Goal: Ask a question: Seek information or help from site administrators or community

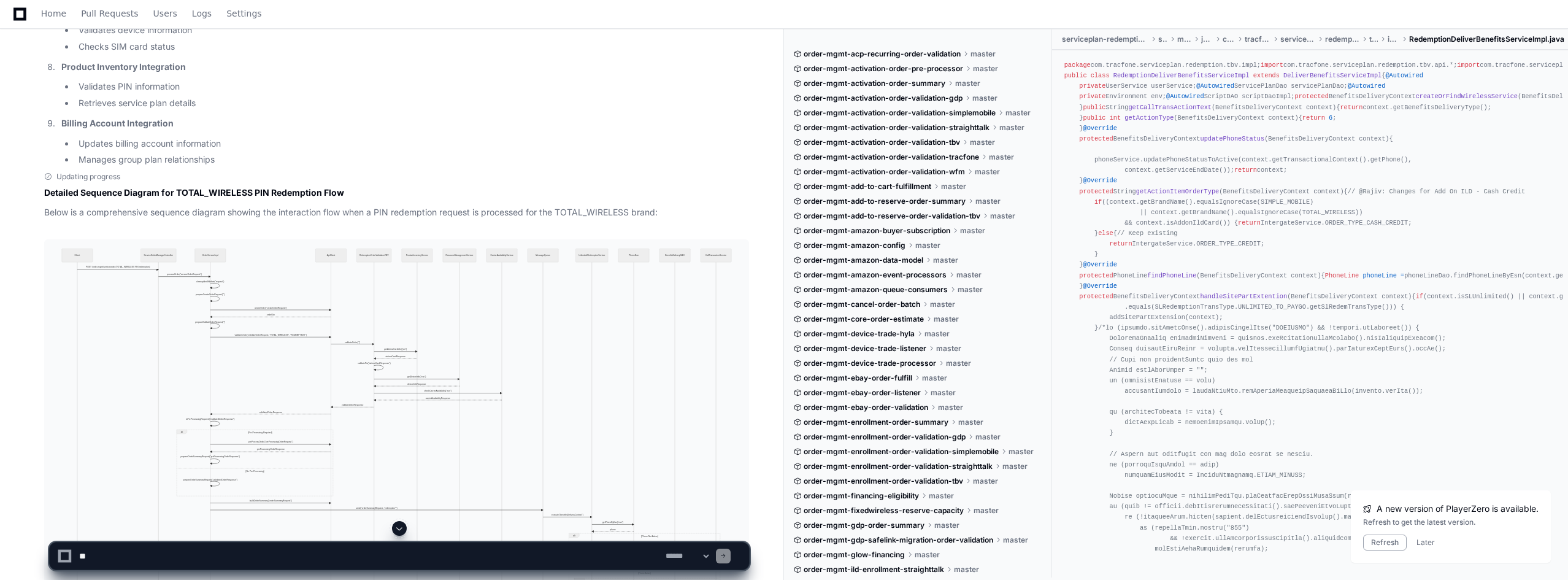
scroll to position [3252, 0]
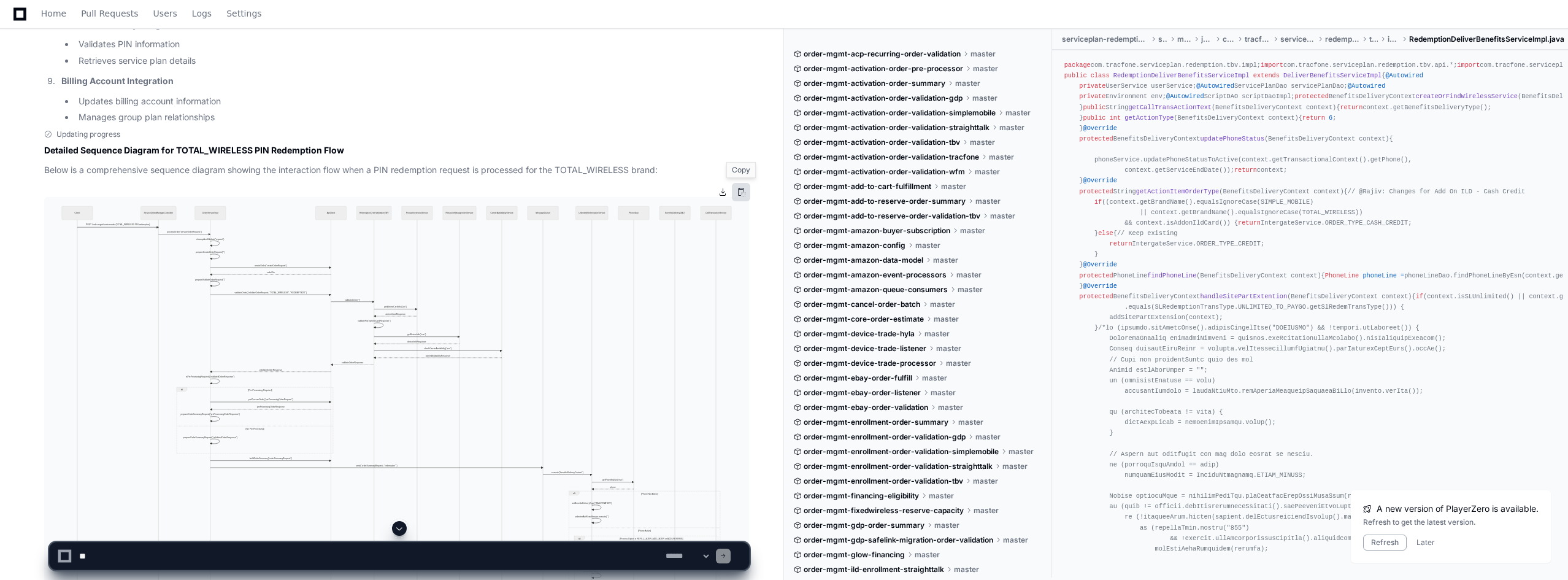
click at [743, 191] on button at bounding box center [741, 192] width 18 height 18
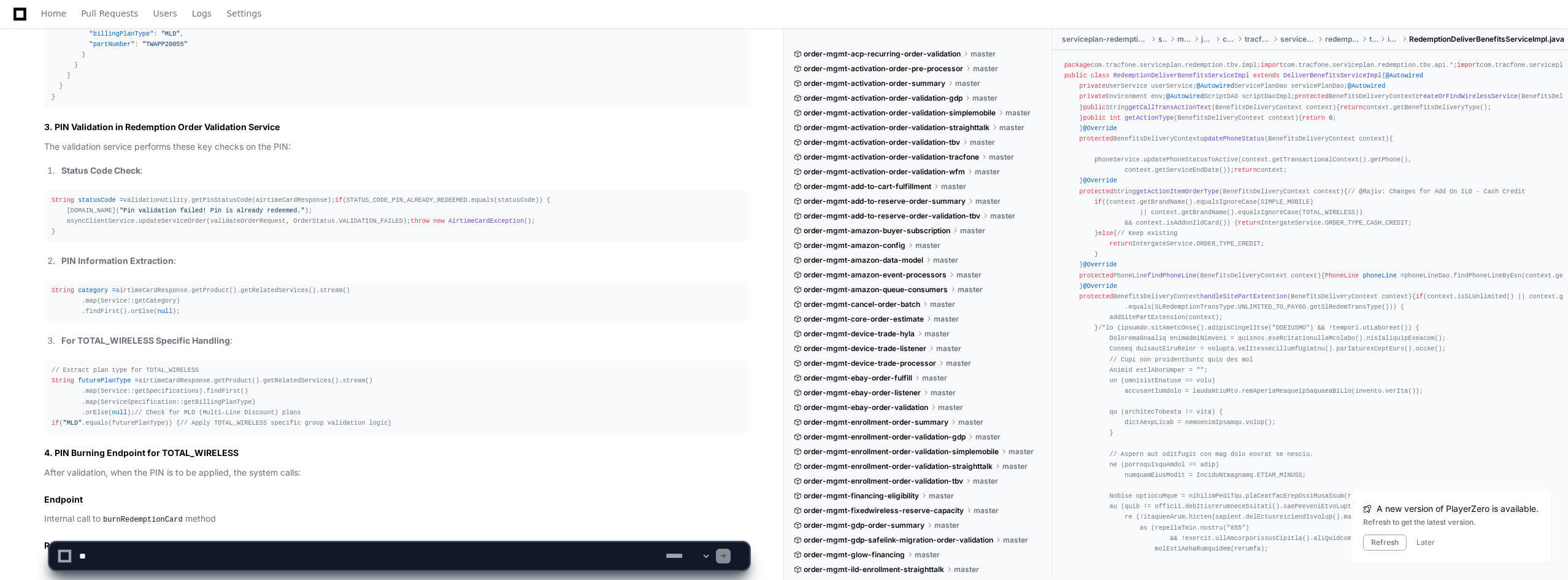
scroll to position [7632, 0]
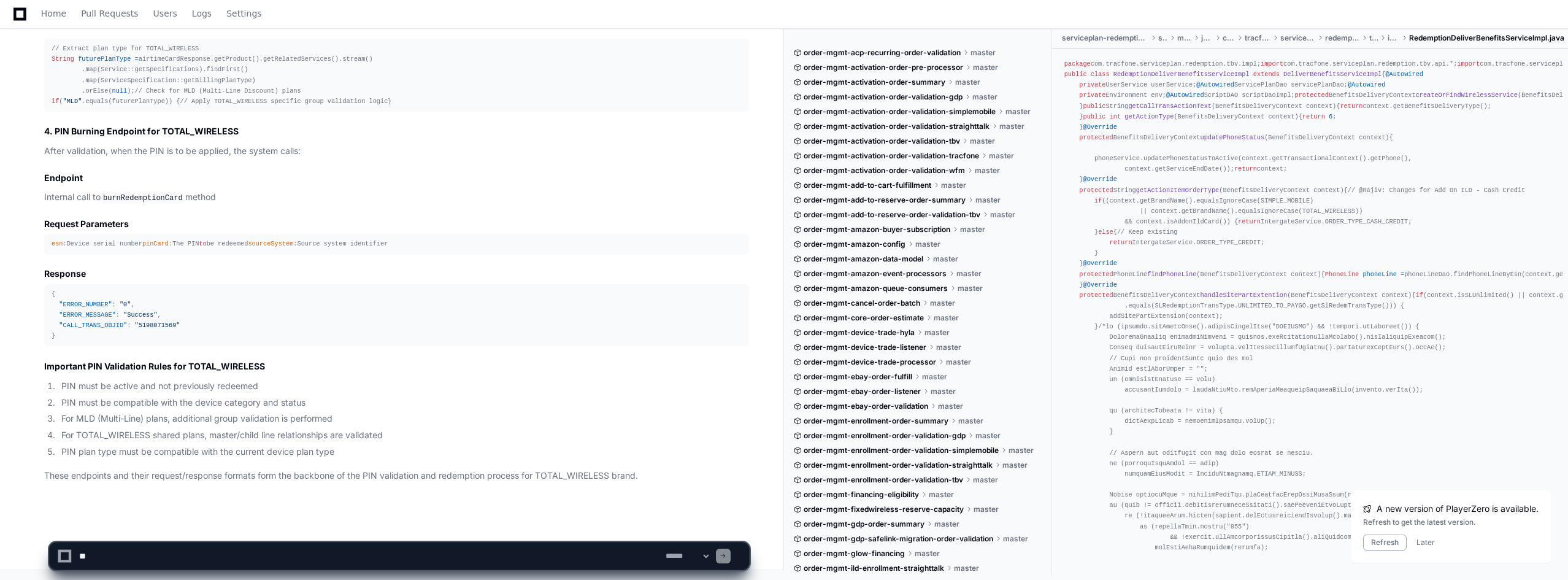
click at [194, 554] on textarea at bounding box center [370, 556] width 586 height 27
drag, startPoint x: 501, startPoint y: 559, endPoint x: 359, endPoint y: 557, distance: 142.0
click at [359, 557] on textarea at bounding box center [370, 556] width 586 height 27
type textarea "**********"
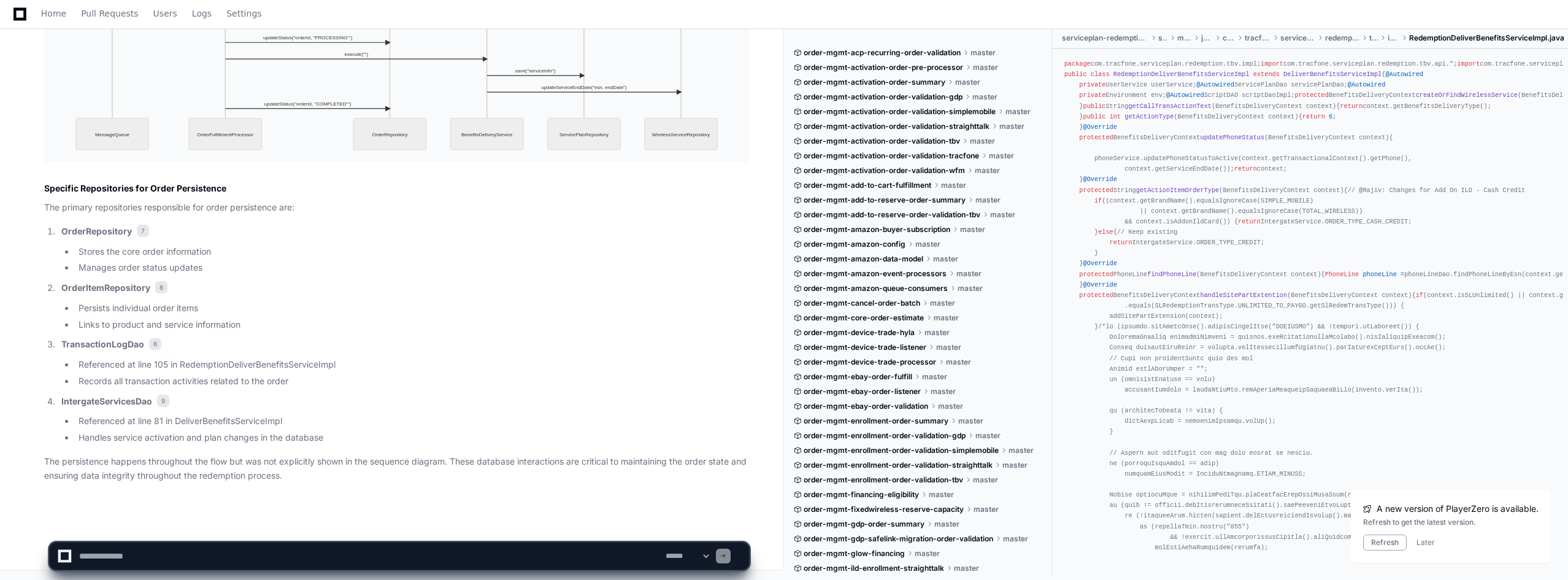
scroll to position [9339, 0]
click at [233, 555] on textarea at bounding box center [370, 556] width 586 height 27
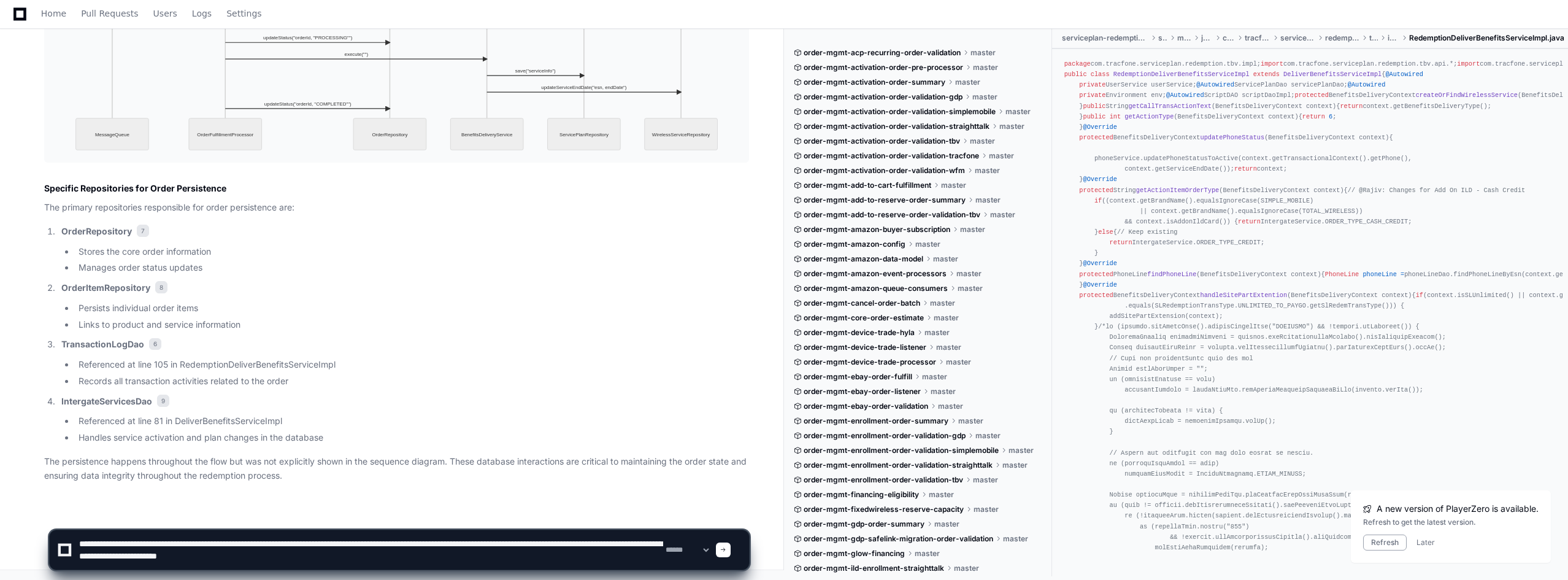
type textarea "**********"
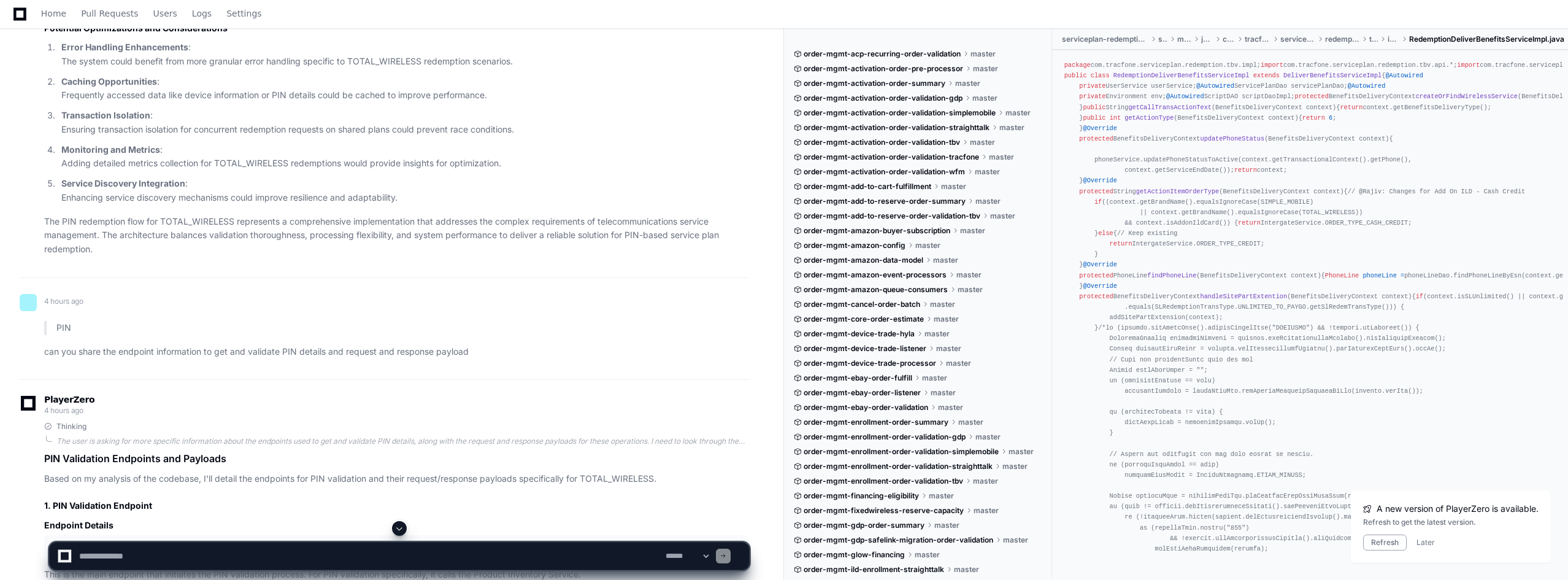
scroll to position [4663, 0]
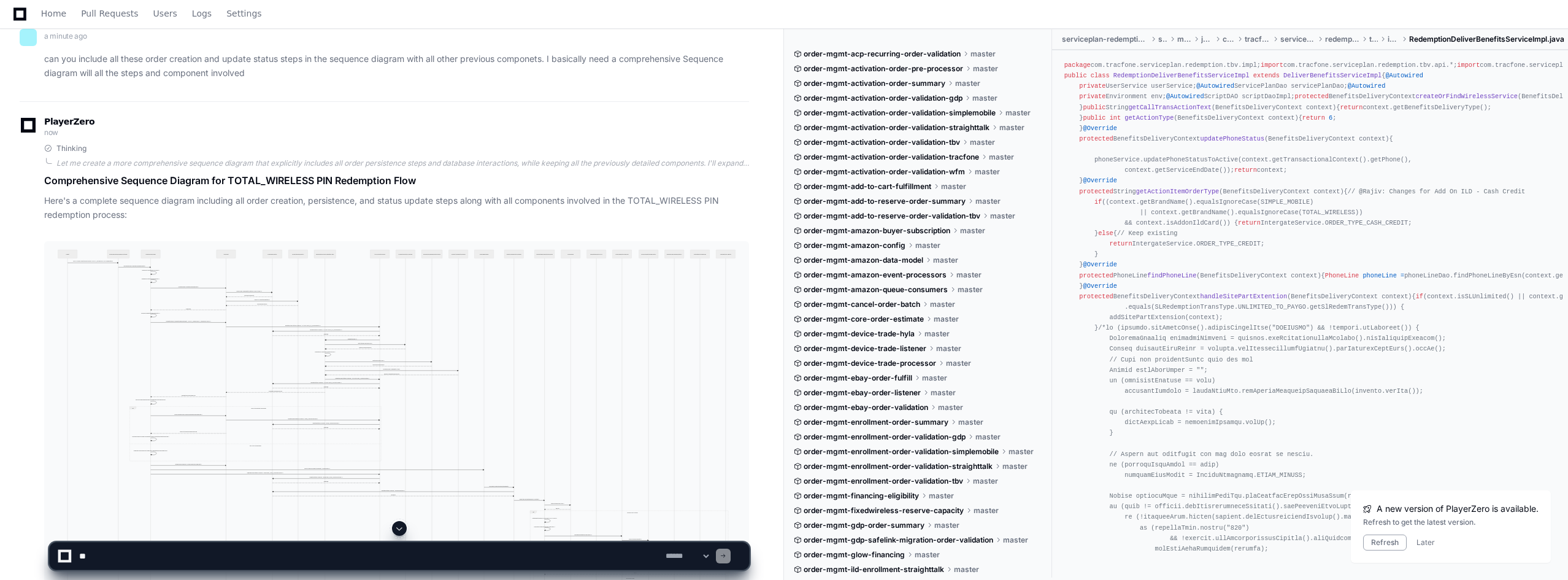
scroll to position [9760, 0]
click at [739, 319] on button at bounding box center [741, 319] width 18 height 18
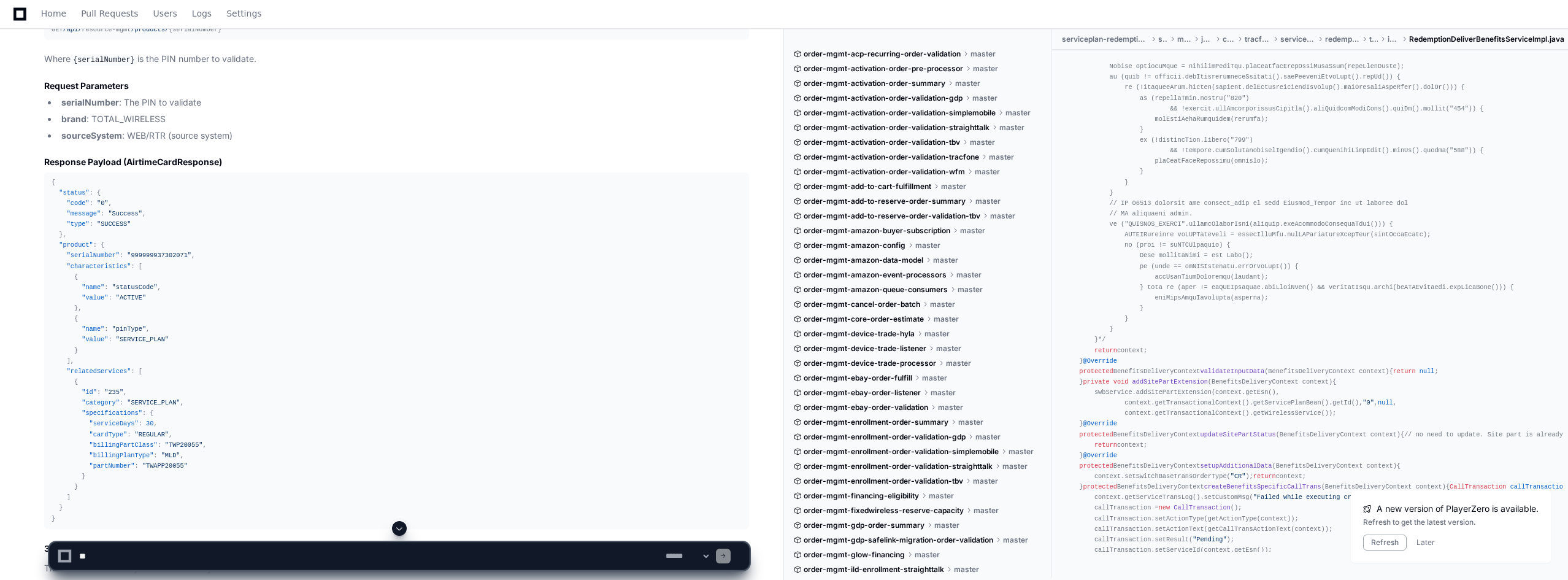
scroll to position [6814, 0]
click at [173, 552] on textarea at bounding box center [370, 556] width 586 height 27
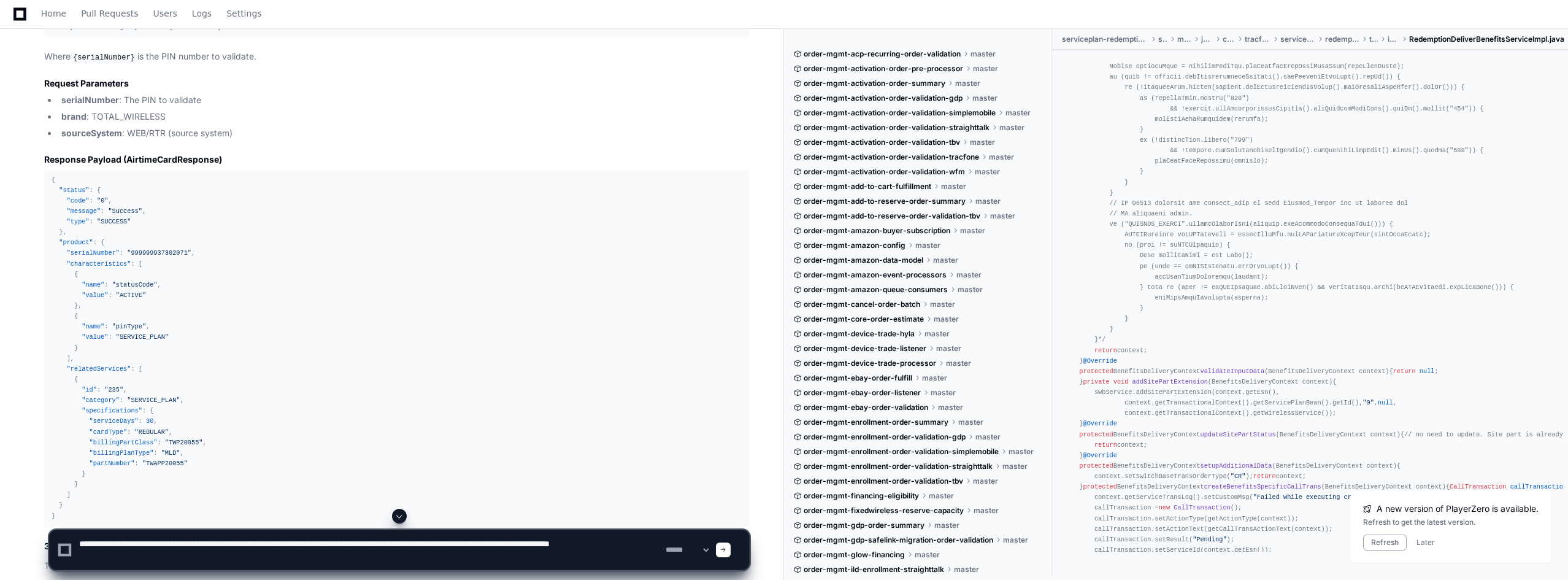
type textarea "**********"
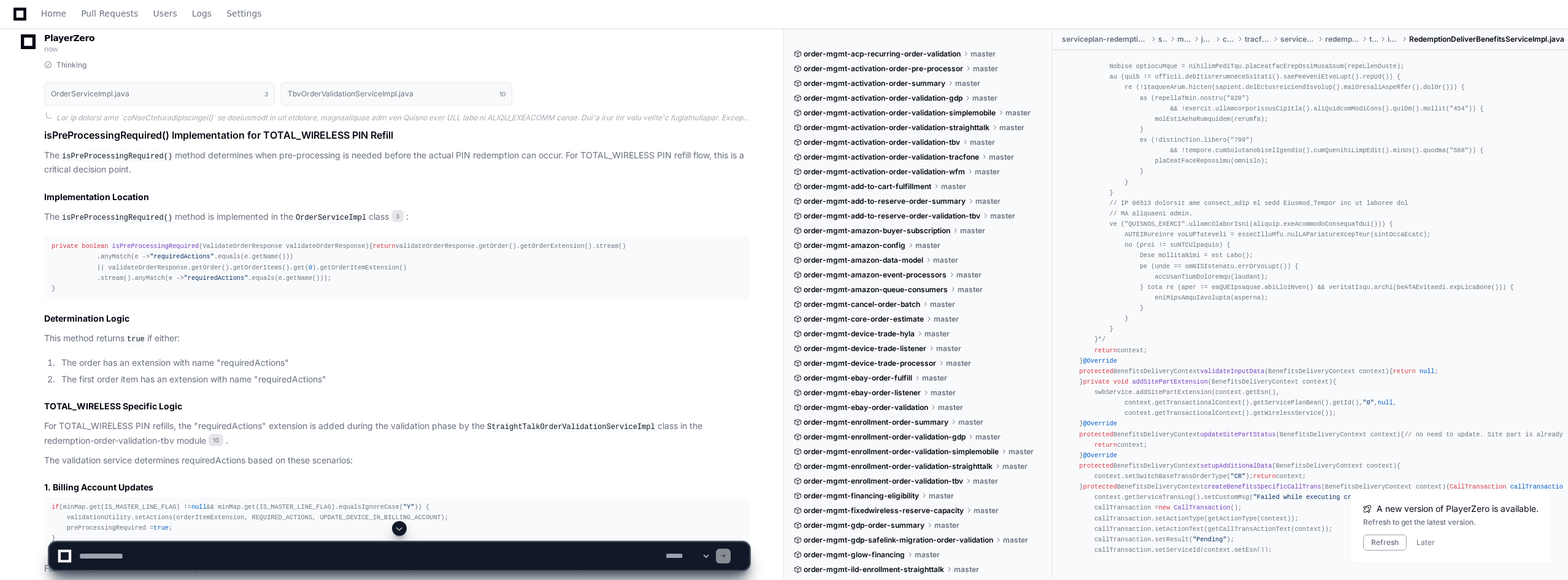
scroll to position [11051, 0]
click at [238, 367] on li "The order has an extension with name "requiredActions"" at bounding box center [403, 360] width 691 height 14
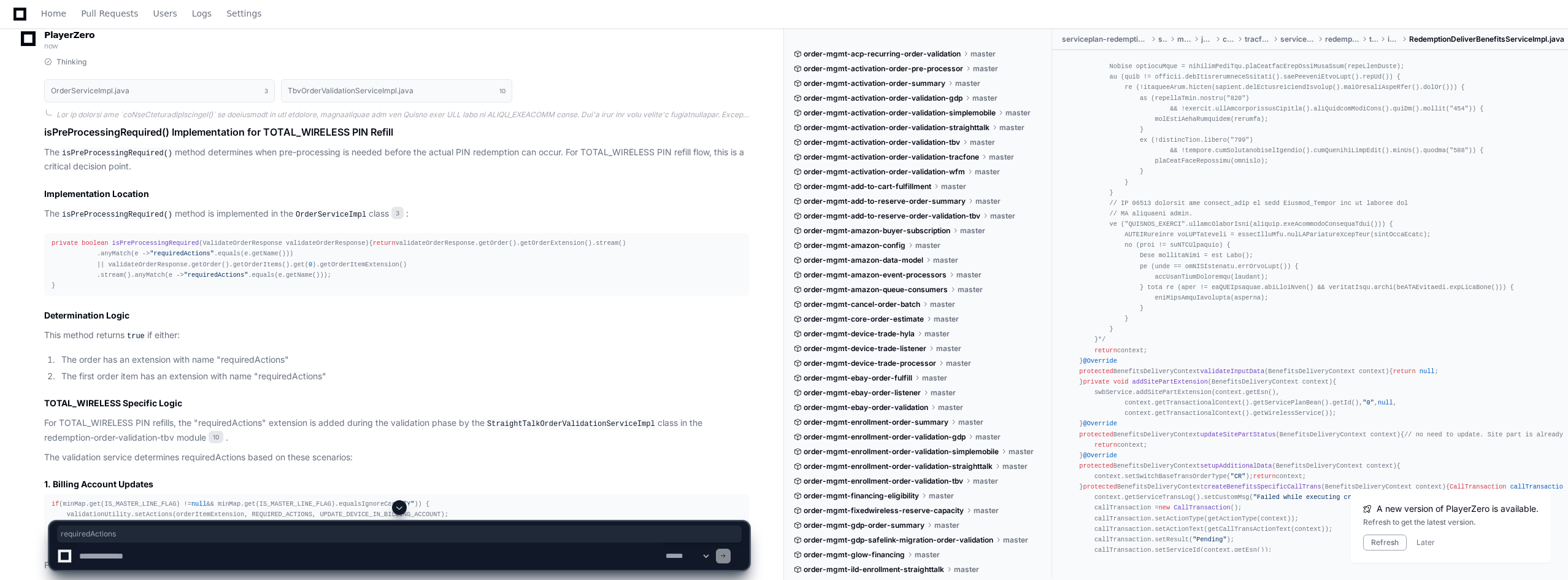
click at [282, 384] on li "The first order item has an extension with name "requiredActions"" at bounding box center [403, 376] width 691 height 14
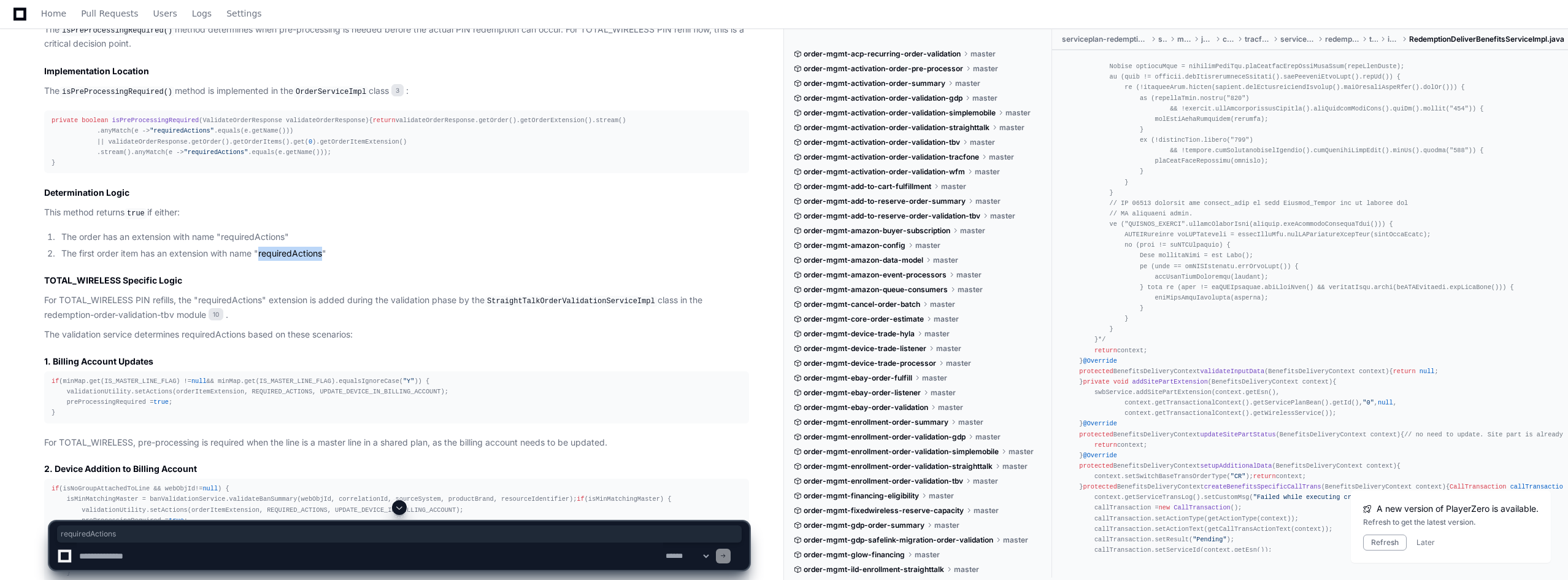
scroll to position [11297, 0]
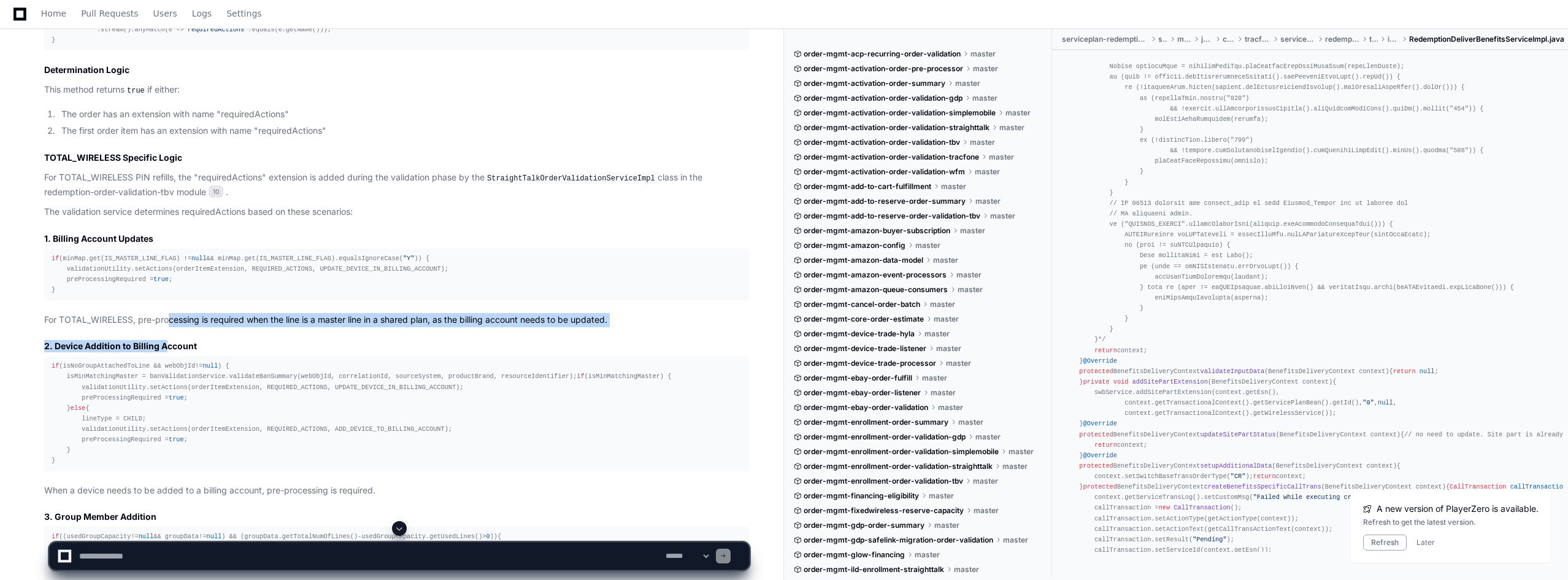
drag, startPoint x: 165, startPoint y: 428, endPoint x: 171, endPoint y: 373, distance: 55.3
click at [171, 374] on article "isPreProcessingRequired() Implementation for TOTAL_WIRELESS PIN Refill The isPr…" at bounding box center [396, 417] width 705 height 1077
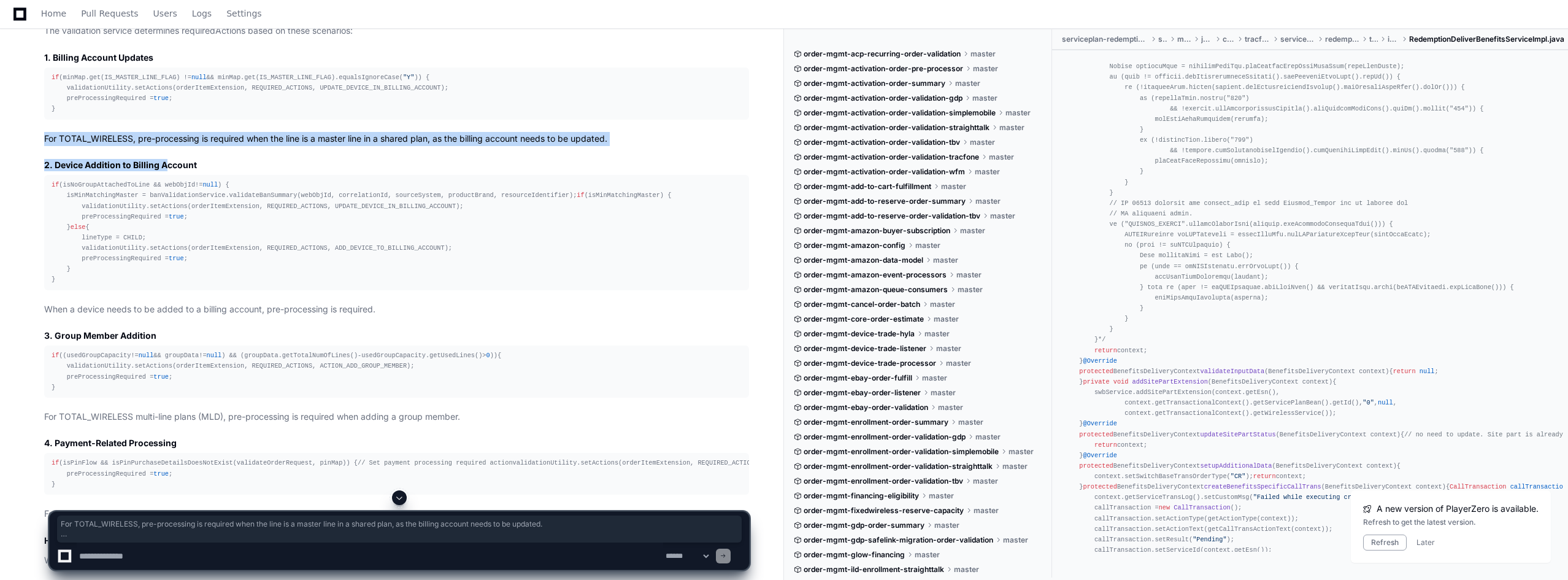
scroll to position [11481, 0]
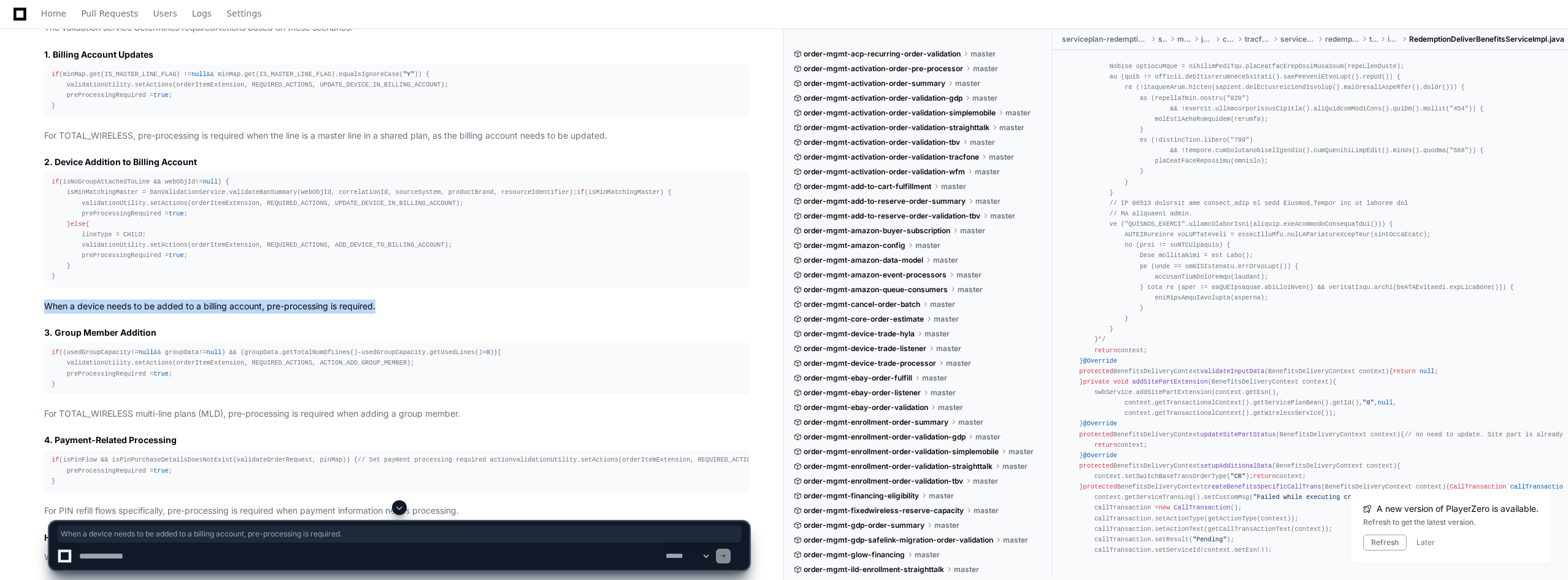
drag, startPoint x: 392, startPoint y: 397, endPoint x: 17, endPoint y: 392, distance: 375.0
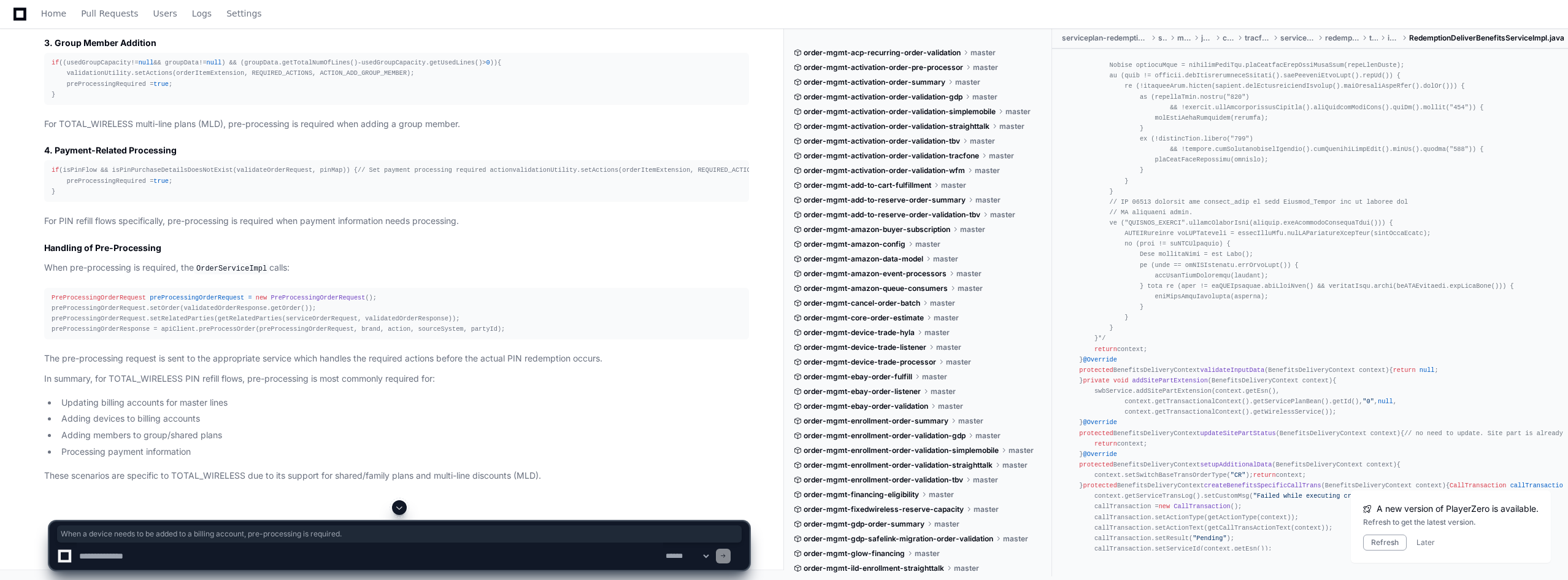
scroll to position [11849, 0]
drag, startPoint x: 263, startPoint y: 436, endPoint x: 45, endPoint y: 435, distance: 218.0
click at [45, 435] on ul "Updating billing accounts for master lines Adding devices to billing accounts A…" at bounding box center [396, 427] width 705 height 63
drag, startPoint x: 52, startPoint y: 448, endPoint x: 240, endPoint y: 448, distance: 188.0
click at [240, 448] on ul "Updating billing accounts for master lines Adding devices to billing accounts A…" at bounding box center [396, 427] width 705 height 63
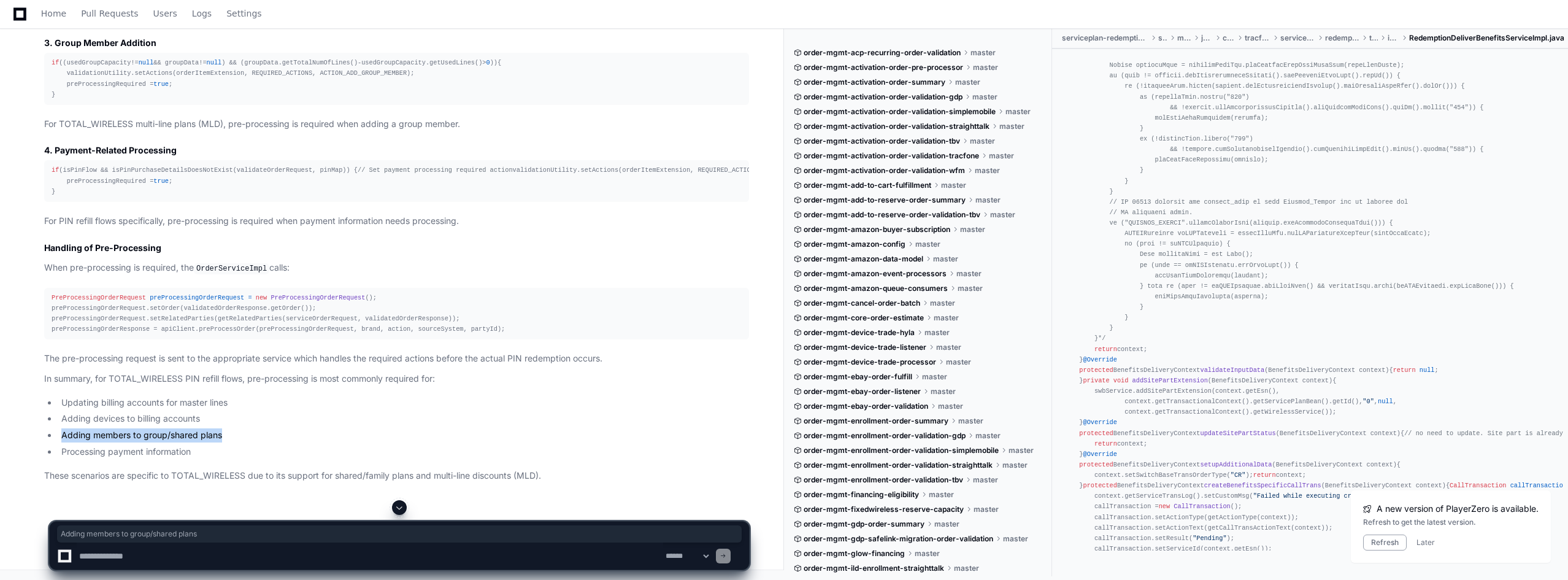
drag, startPoint x: 61, startPoint y: 466, endPoint x: 259, endPoint y: 466, distance: 198.0
click at [259, 442] on li "Adding members to group/shared plans" at bounding box center [403, 435] width 691 height 14
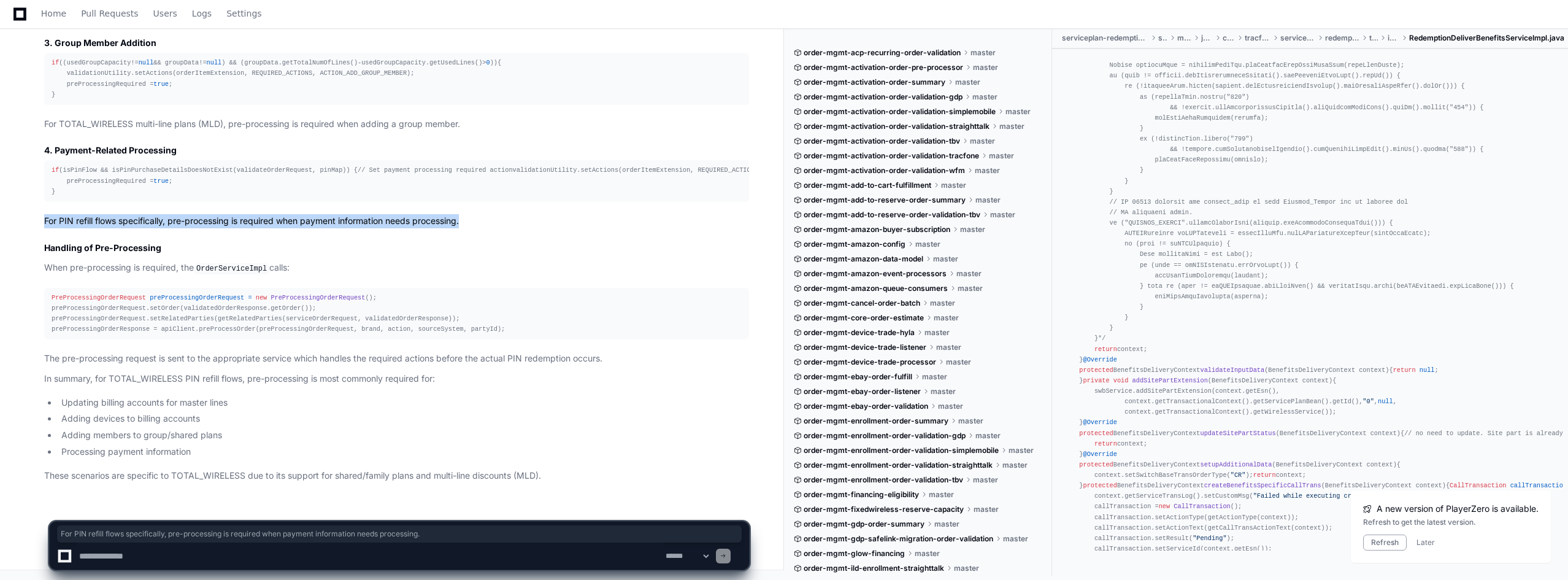
drag, startPoint x: 44, startPoint y: 222, endPoint x: 495, endPoint y: 228, distance: 451.0
click at [495, 228] on p "For PIN refill flows specifically, pre-processing is required when payment info…" at bounding box center [396, 220] width 705 height 14
copy p "For PIN refill flows specifically, pre-processing is required when payment info…"
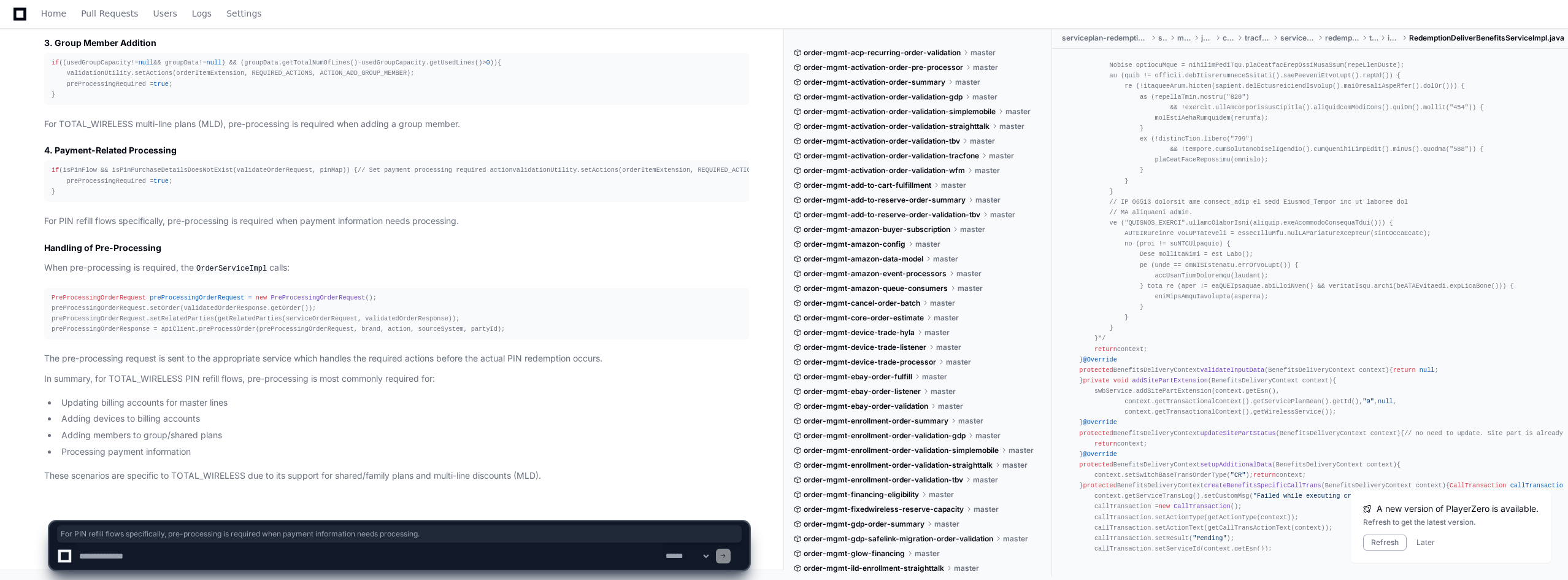
click at [152, 565] on textarea at bounding box center [370, 556] width 586 height 27
paste textarea "**********"
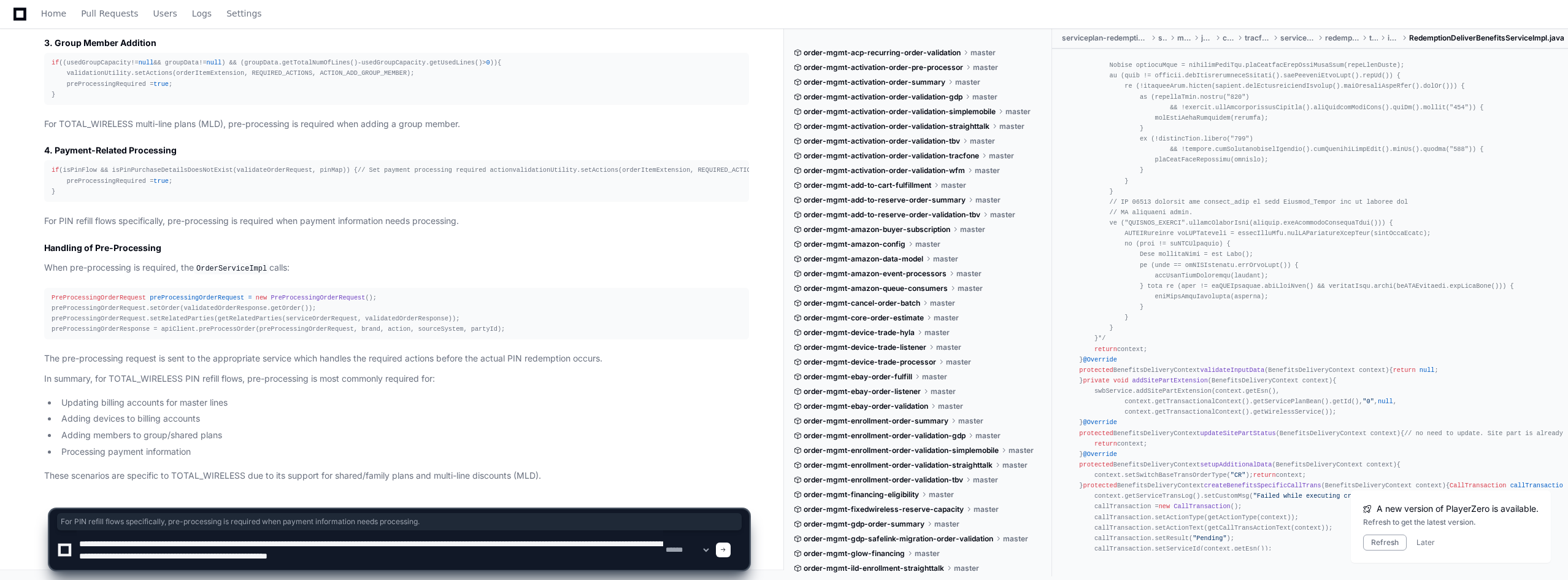
type textarea "**********"
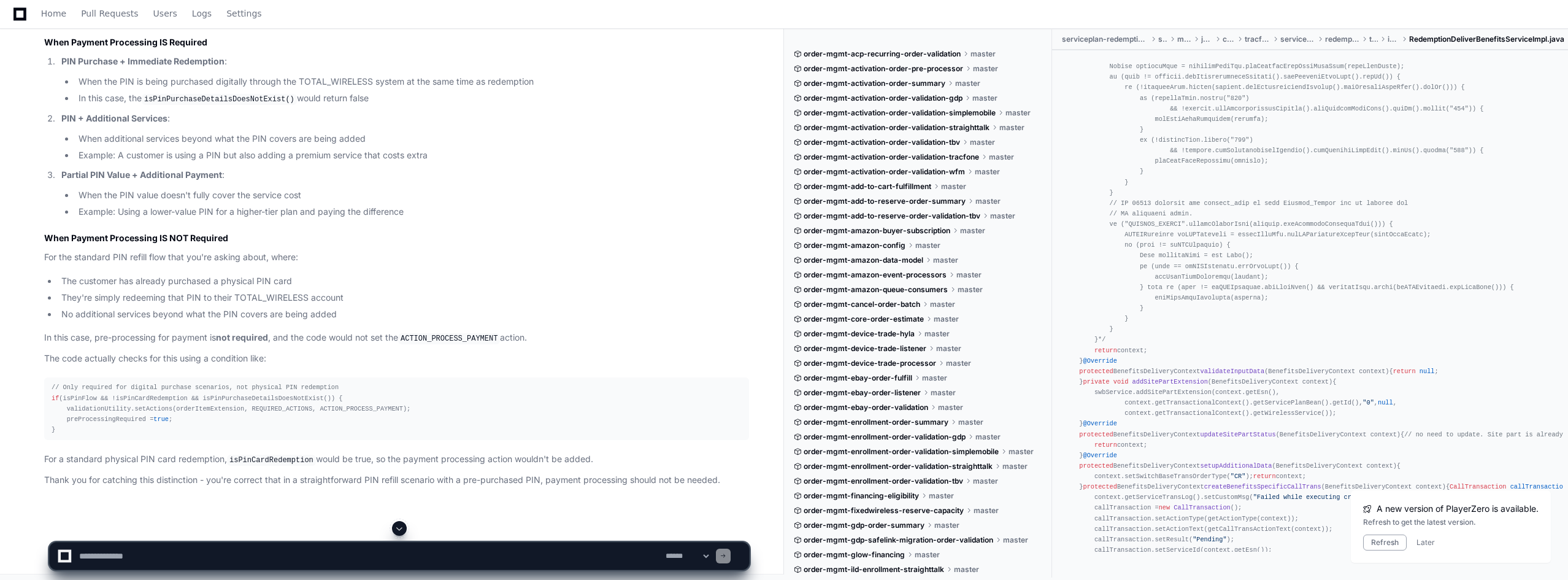
scroll to position [12647, 0]
